Goal: Navigation & Orientation: Find specific page/section

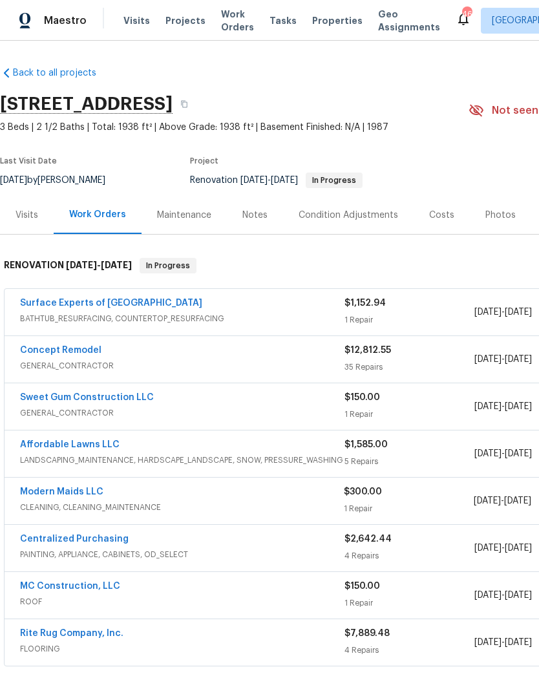
click at [70, 354] on link "Concept Remodel" at bounding box center [60, 350] width 81 height 9
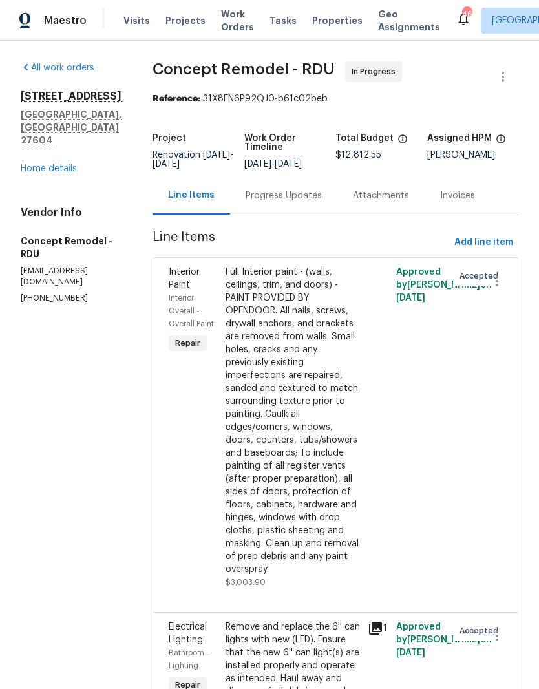
click at [270, 195] on div "Progress Updates" at bounding box center [284, 195] width 76 height 13
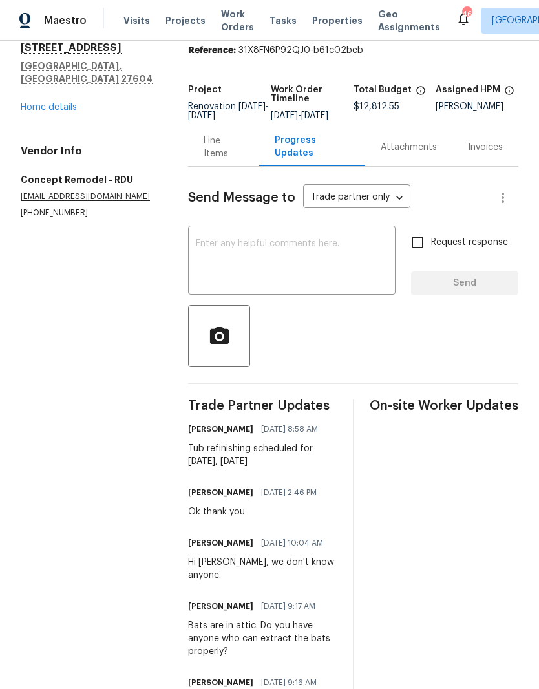
scroll to position [47, 0]
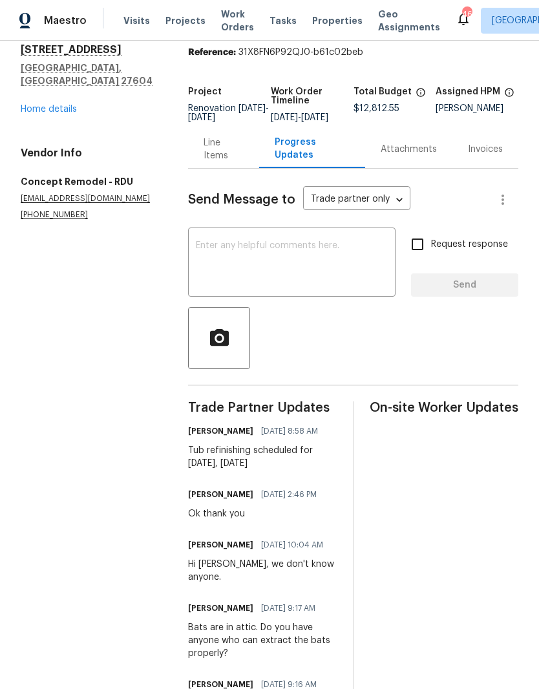
click at [46, 105] on link "Home details" at bounding box center [49, 109] width 56 height 9
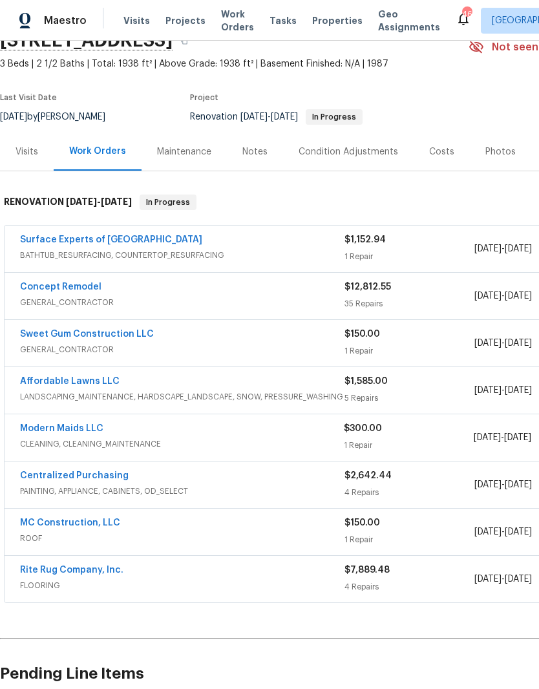
scroll to position [65, 0]
